Goal: Task Accomplishment & Management: Use online tool/utility

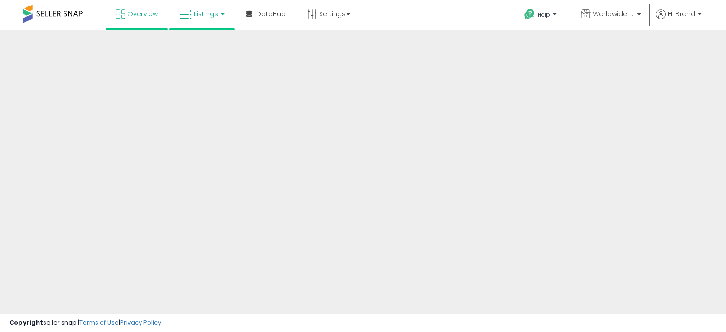
drag, startPoint x: 278, startPoint y: 11, endPoint x: 198, endPoint y: 25, distance: 81.1
click at [198, 25] on link "Listings" at bounding box center [202, 14] width 59 height 28
click at [208, 22] on link "Listings" at bounding box center [202, 14] width 59 height 28
click at [207, 16] on span "Listings" at bounding box center [206, 13] width 24 height 9
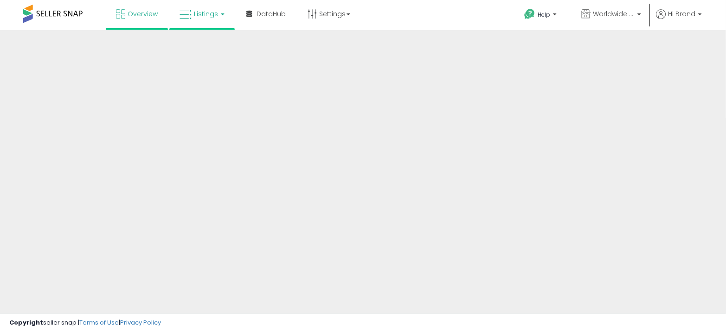
click at [202, 16] on span "Listings" at bounding box center [206, 13] width 24 height 9
drag, startPoint x: 0, startPoint y: 0, endPoint x: 217, endPoint y: 15, distance: 217.7
click at [217, 15] on link "Listings" at bounding box center [202, 14] width 59 height 28
click at [209, 19] on link "Listings" at bounding box center [202, 14] width 59 height 28
click at [219, 12] on link "Listings" at bounding box center [202, 14] width 59 height 28
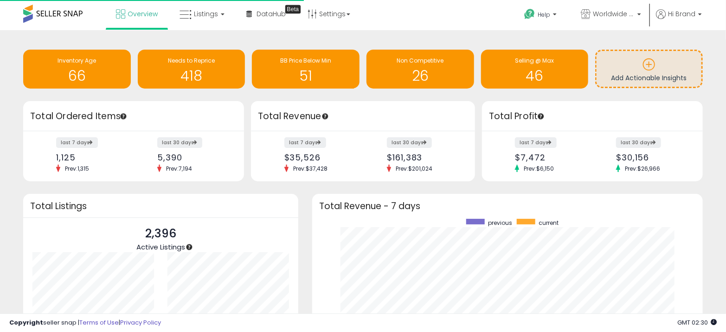
scroll to position [129, 372]
click at [217, 14] on link "Listings" at bounding box center [202, 14] width 59 height 28
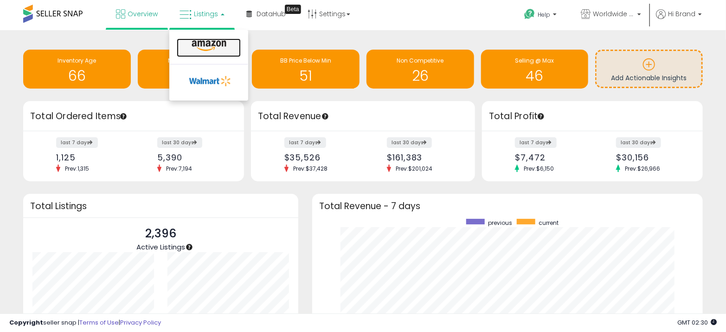
click at [224, 44] on icon at bounding box center [209, 46] width 40 height 12
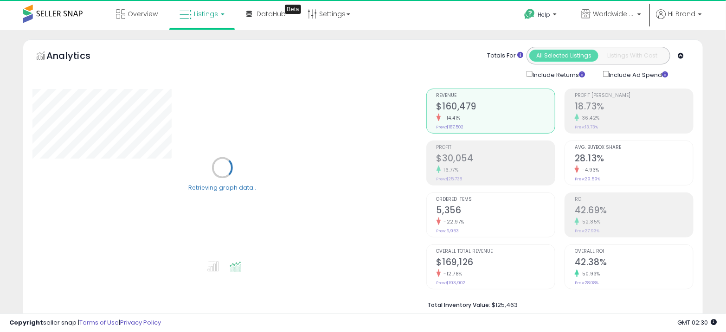
click at [246, 96] on div "Retrieving graph data.." at bounding box center [223, 174] width 394 height 190
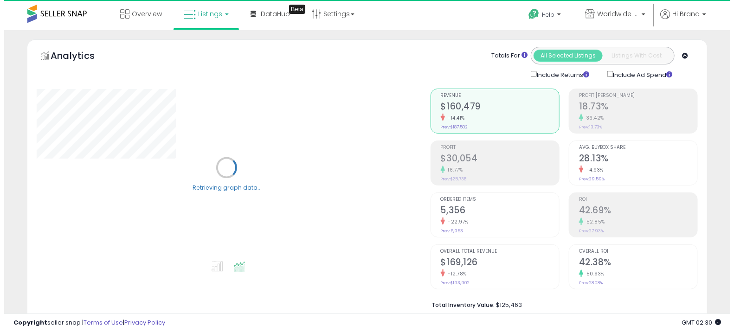
scroll to position [237, 0]
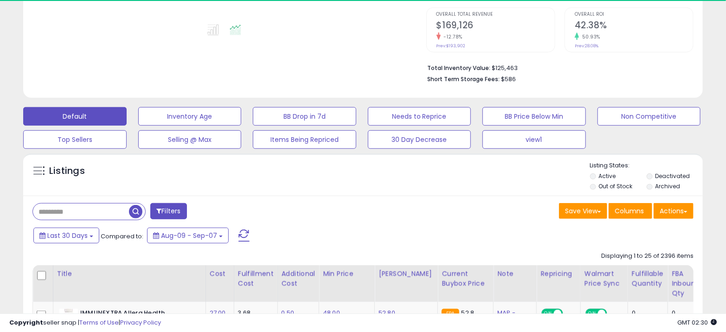
click at [179, 213] on button "Filters" at bounding box center [168, 211] width 36 height 16
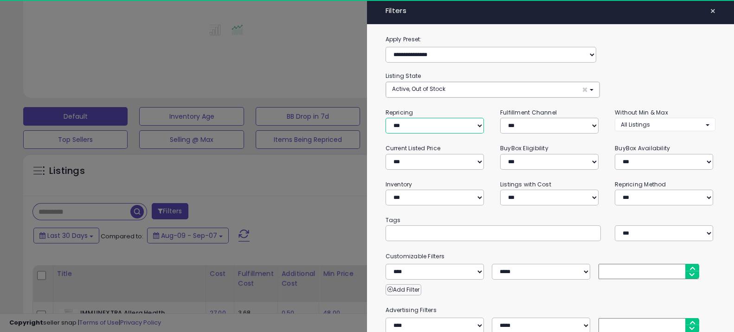
click at [426, 123] on select "**********" at bounding box center [435, 126] width 98 height 16
select select "***"
click at [386, 118] on select "**********" at bounding box center [435, 126] width 98 height 16
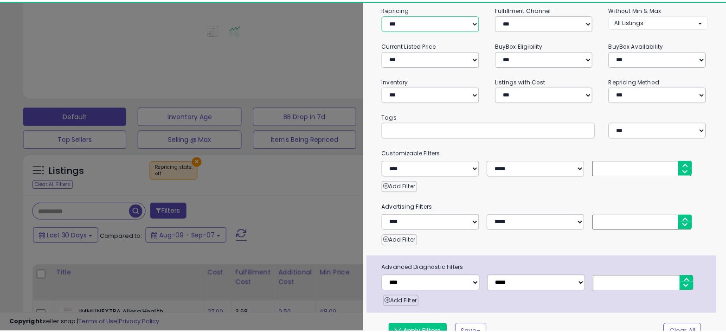
scroll to position [118, 0]
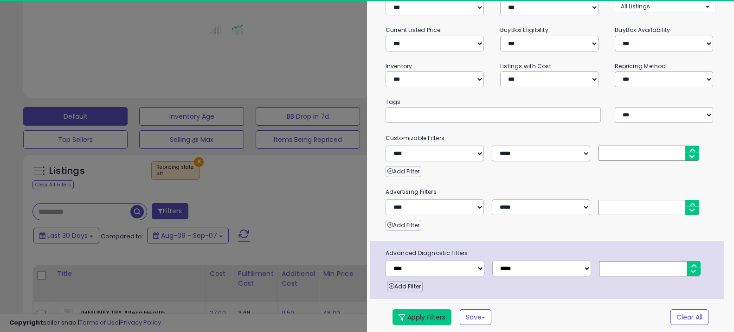
click at [421, 313] on button "Apply Filters" at bounding box center [422, 318] width 59 height 16
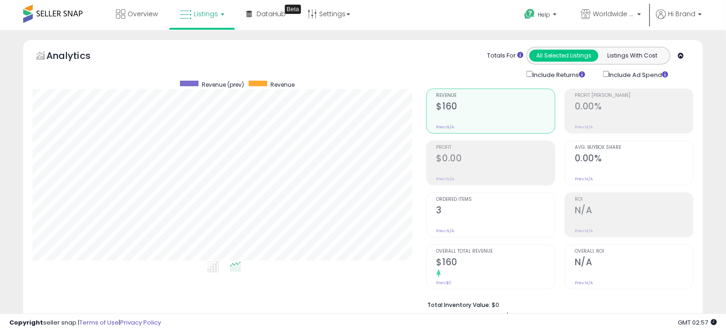
scroll to position [190, 393]
